Goal: Task Accomplishment & Management: Manage account settings

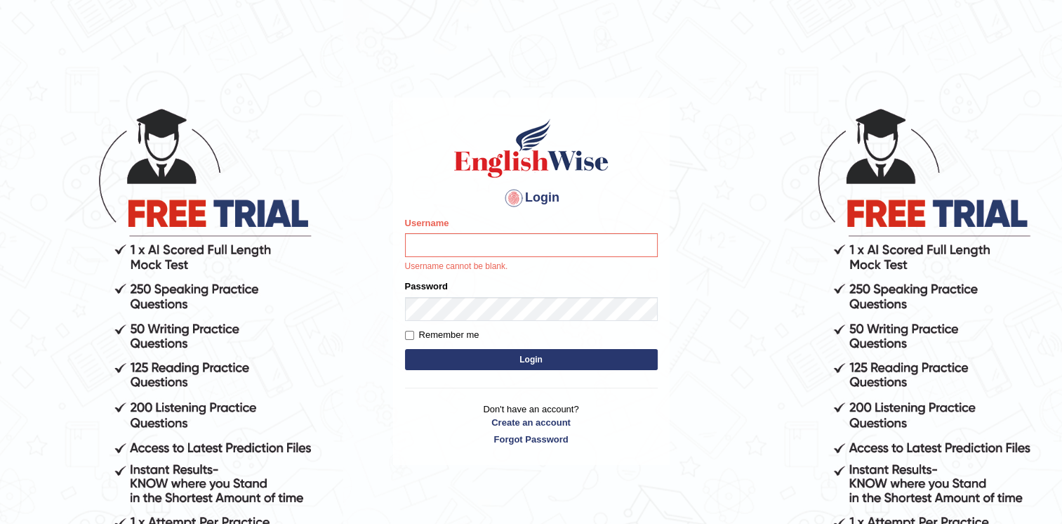
click at [625, 517] on div "Login Please fix the following errors: Username Username cannot be blank. Passw…" at bounding box center [531, 315] width 281 height 524
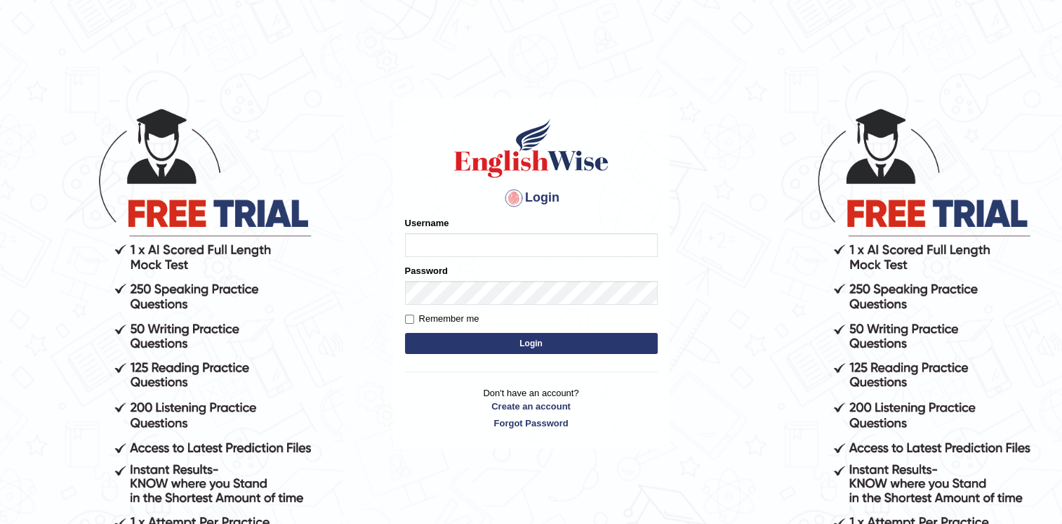
type input "twangdi033"
click at [545, 337] on button "Login" at bounding box center [531, 343] width 253 height 21
click at [545, 338] on button "Login" at bounding box center [531, 343] width 253 height 21
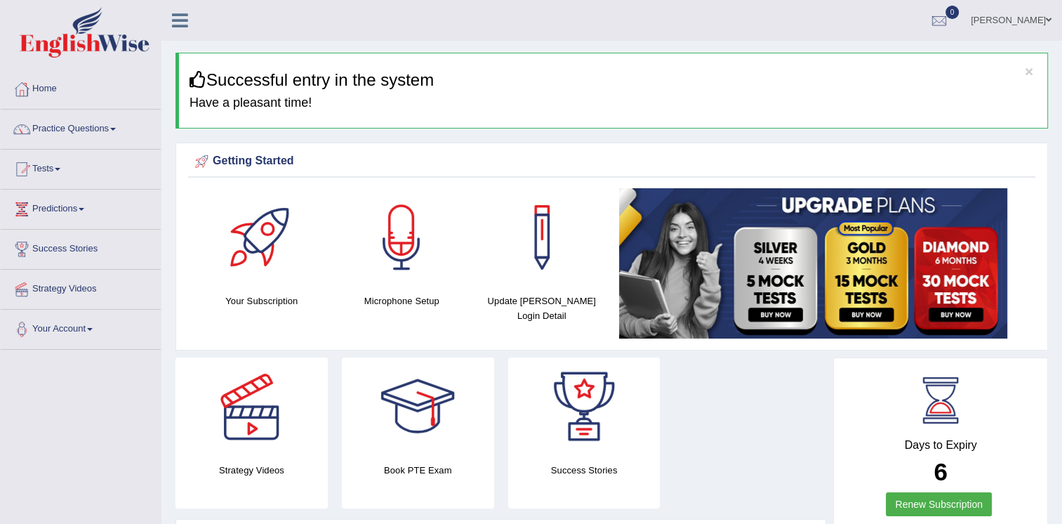
click at [607, 513] on div "Strategy Videos Book PTE Exam Success Stories" at bounding box center [500, 437] width 665 height 161
